Goal: Information Seeking & Learning: Learn about a topic

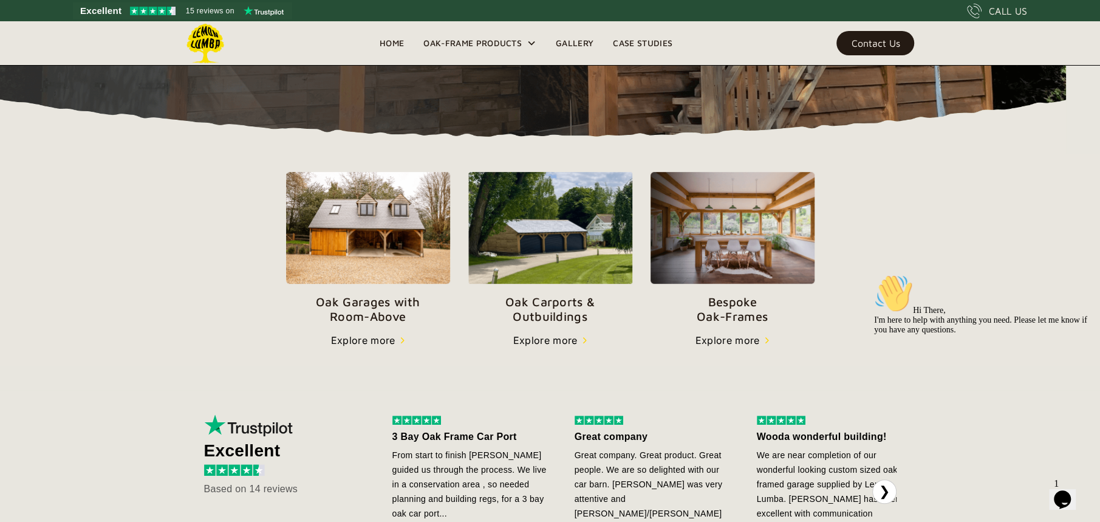
scroll to position [339, 0]
click at [562, 287] on link "Oak Carports & Outbuildings" at bounding box center [550, 247] width 164 height 152
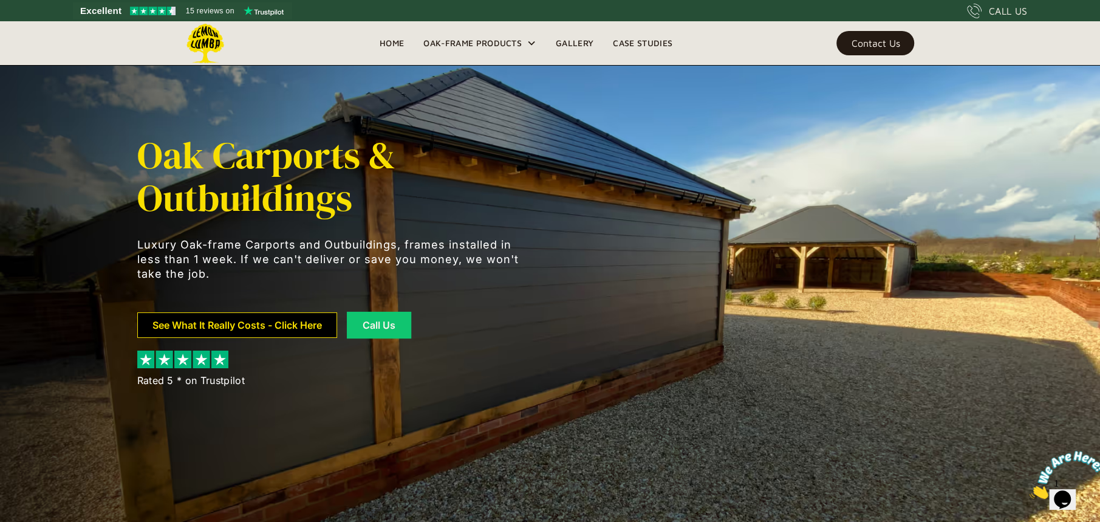
click at [295, 323] on link "See What It Really Costs - Click Here" at bounding box center [237, 324] width 200 height 25
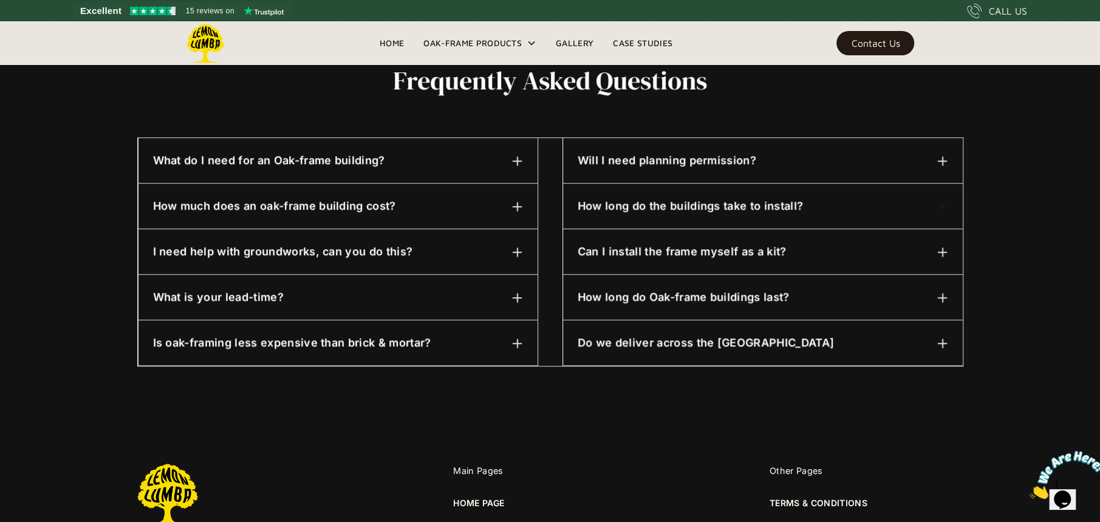
scroll to position [594, 0]
click at [780, 253] on h6 "Can I install the frame myself as a kit?" at bounding box center [681, 251] width 209 height 16
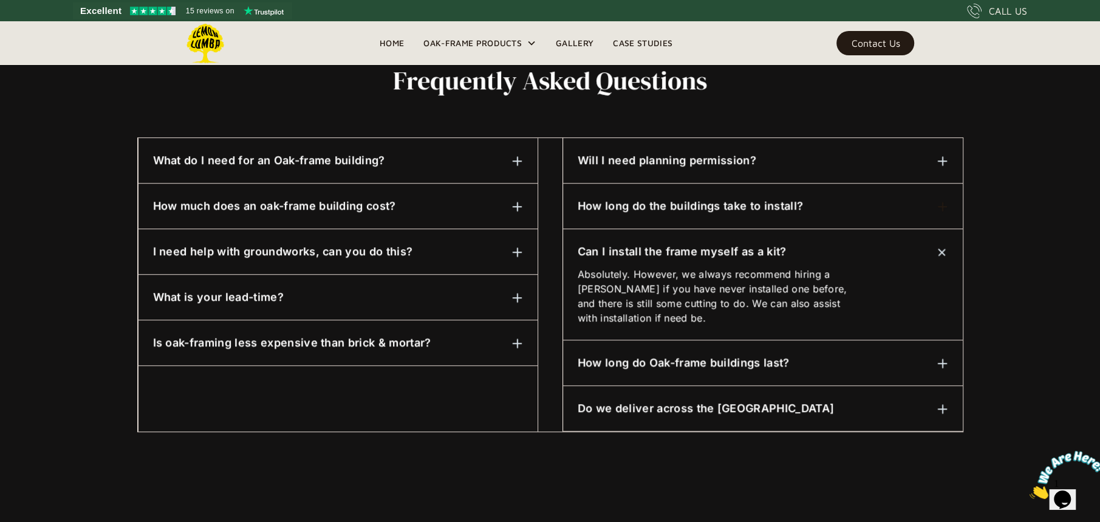
click at [448, 206] on div "How much does an oak-frame building cost?" at bounding box center [338, 206] width 370 height 16
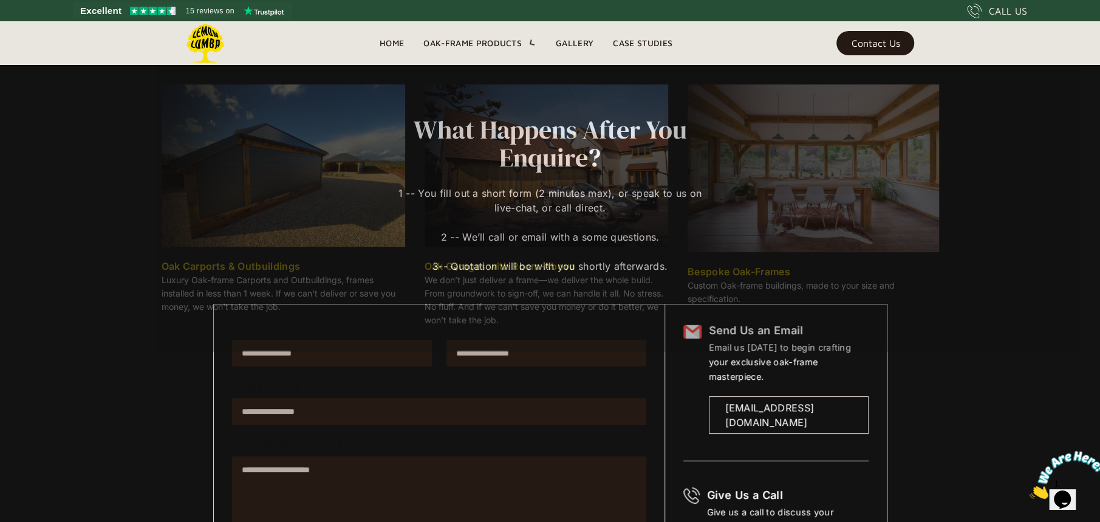
scroll to position [0, 0]
